Goal: Task Accomplishment & Management: Use online tool/utility

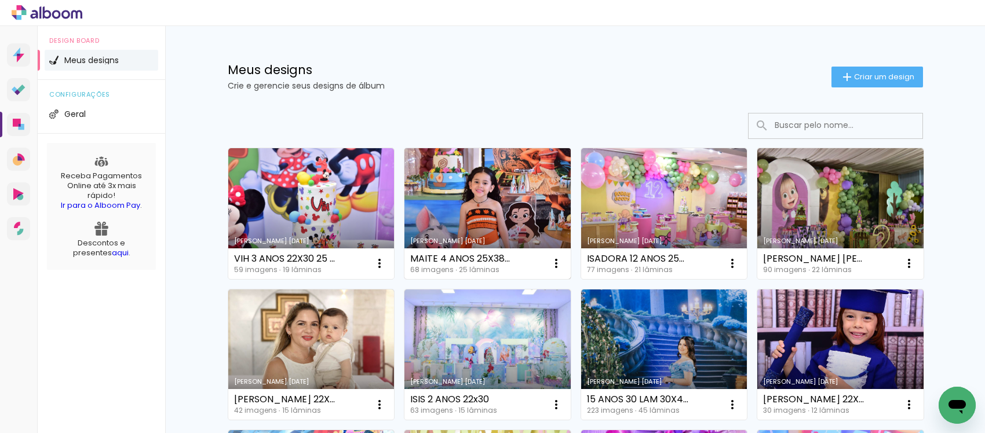
click at [478, 200] on link "Criado em [DATE]" at bounding box center [487, 213] width 166 height 131
